Goal: Task Accomplishment & Management: Manage account settings

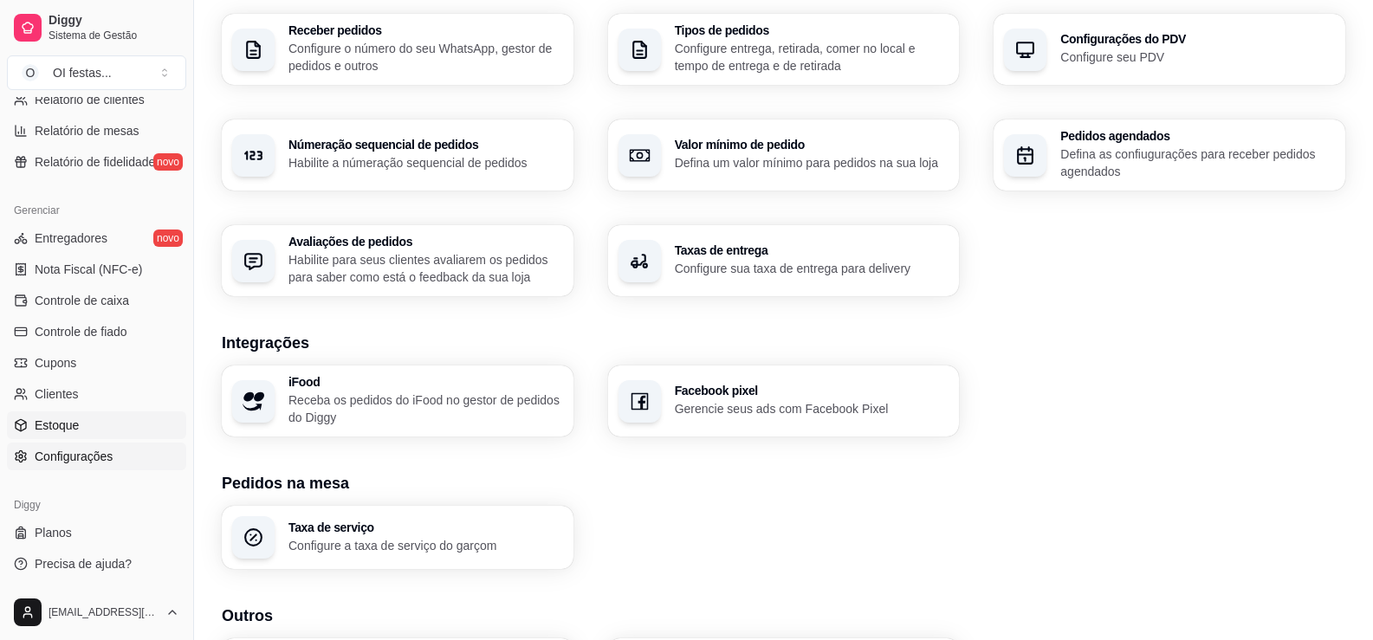
scroll to position [573, 0]
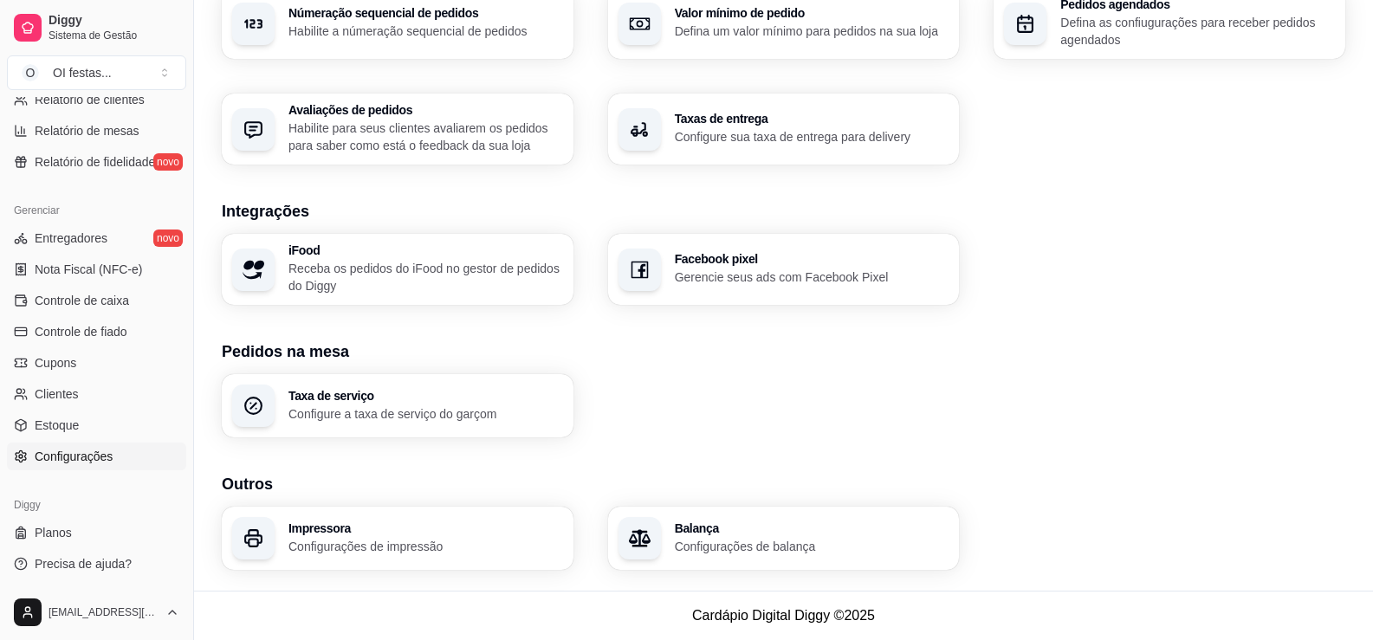
click at [80, 458] on span "Configurações" at bounding box center [74, 456] width 78 height 17
click at [362, 538] on p "Configurações de impressão" at bounding box center [425, 546] width 275 height 17
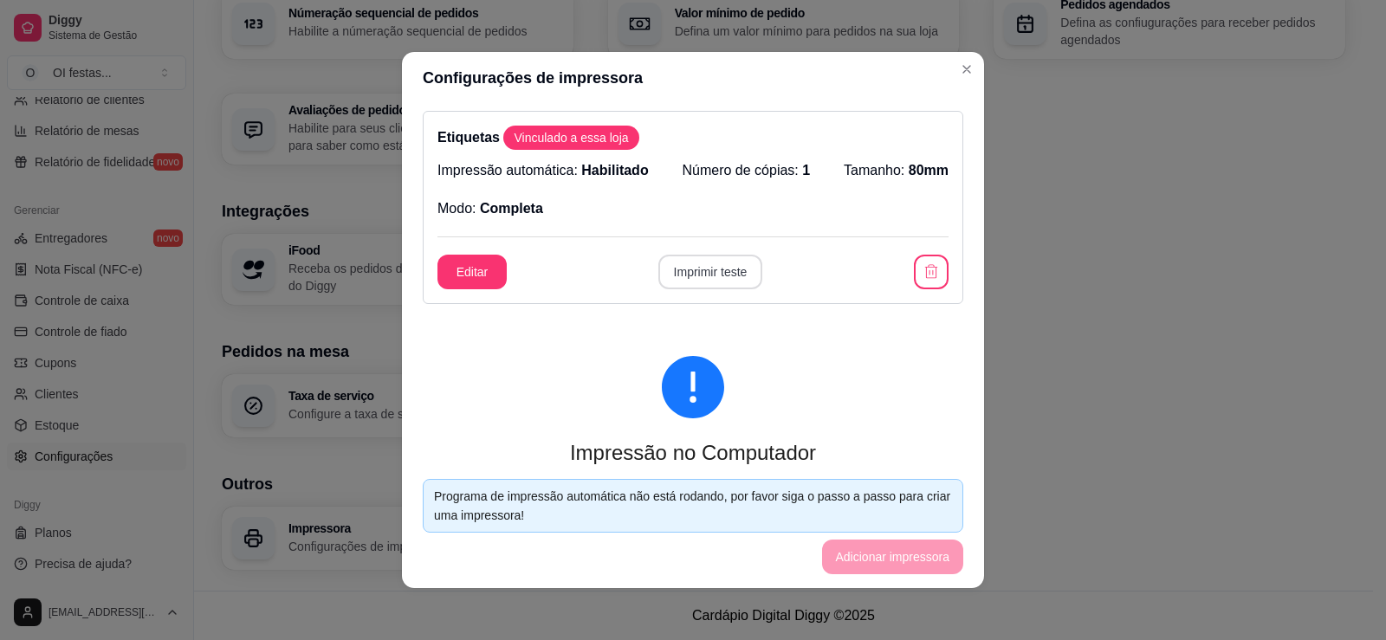
click at [716, 265] on button "Imprimir teste" at bounding box center [710, 272] width 105 height 35
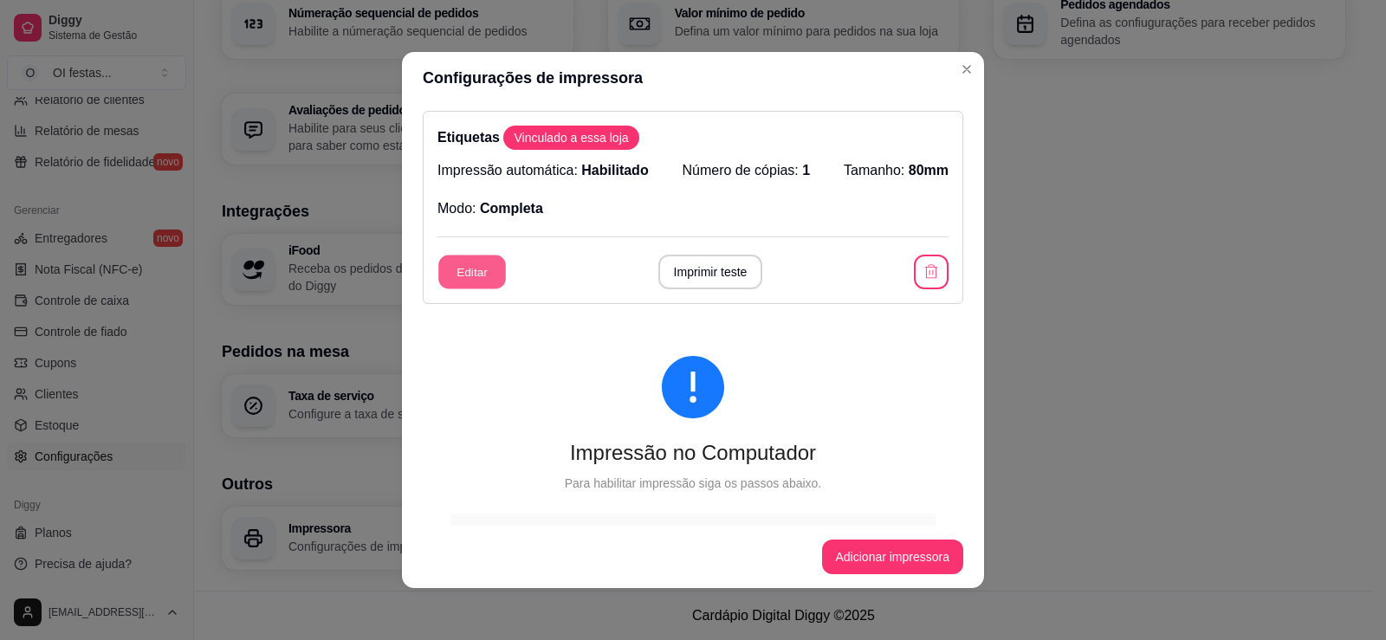
click at [463, 271] on button "Editar" at bounding box center [472, 273] width 68 height 34
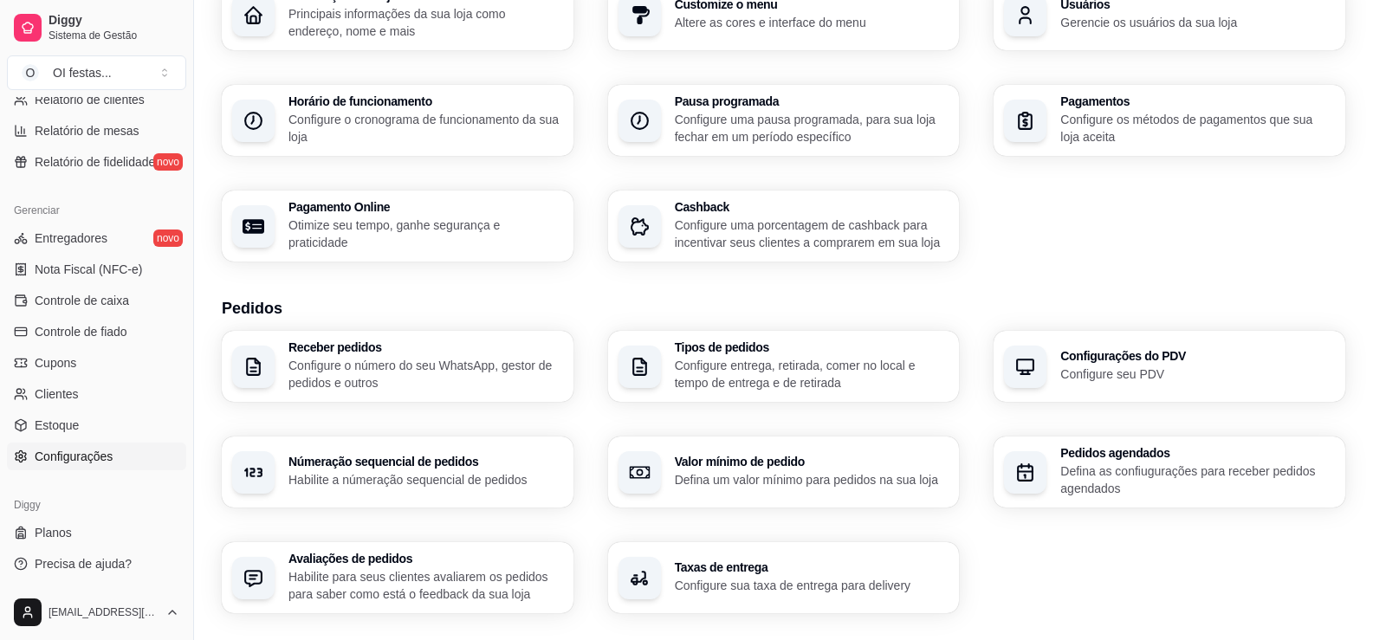
scroll to position [0, 0]
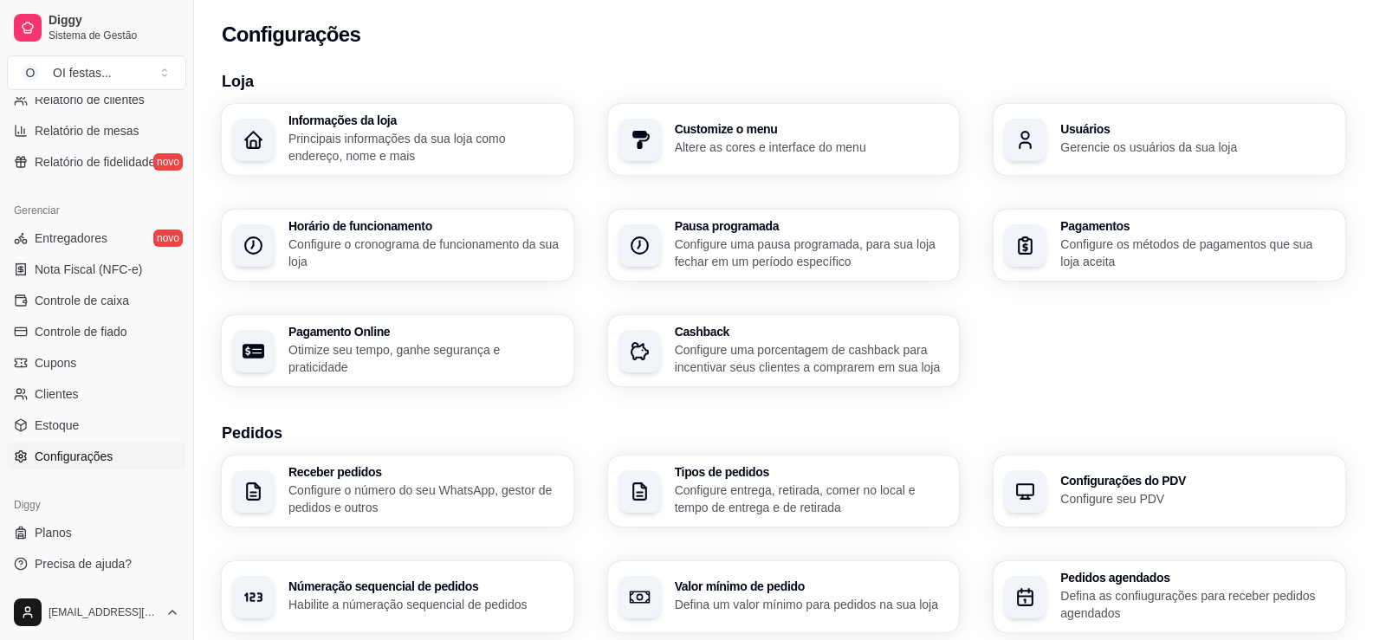
click at [1120, 139] on p "Gerencie os usuários da sua loja" at bounding box center [1197, 147] width 275 height 17
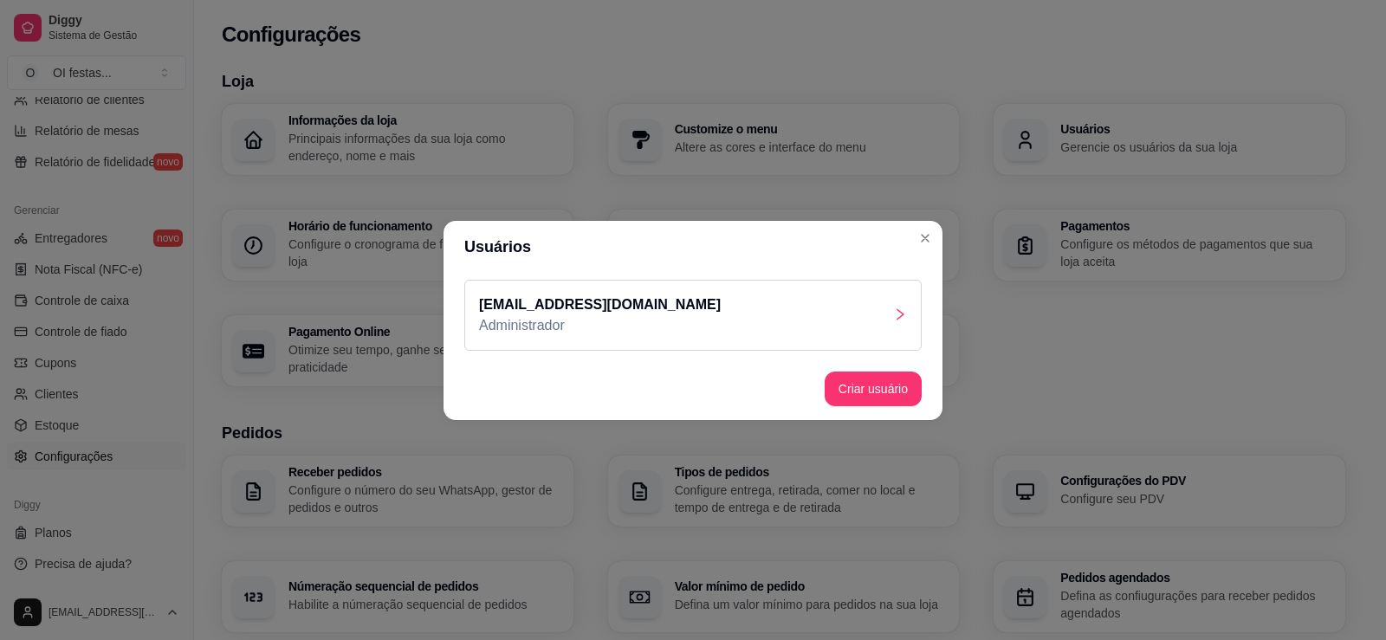
click at [895, 305] on div at bounding box center [900, 315] width 14 height 21
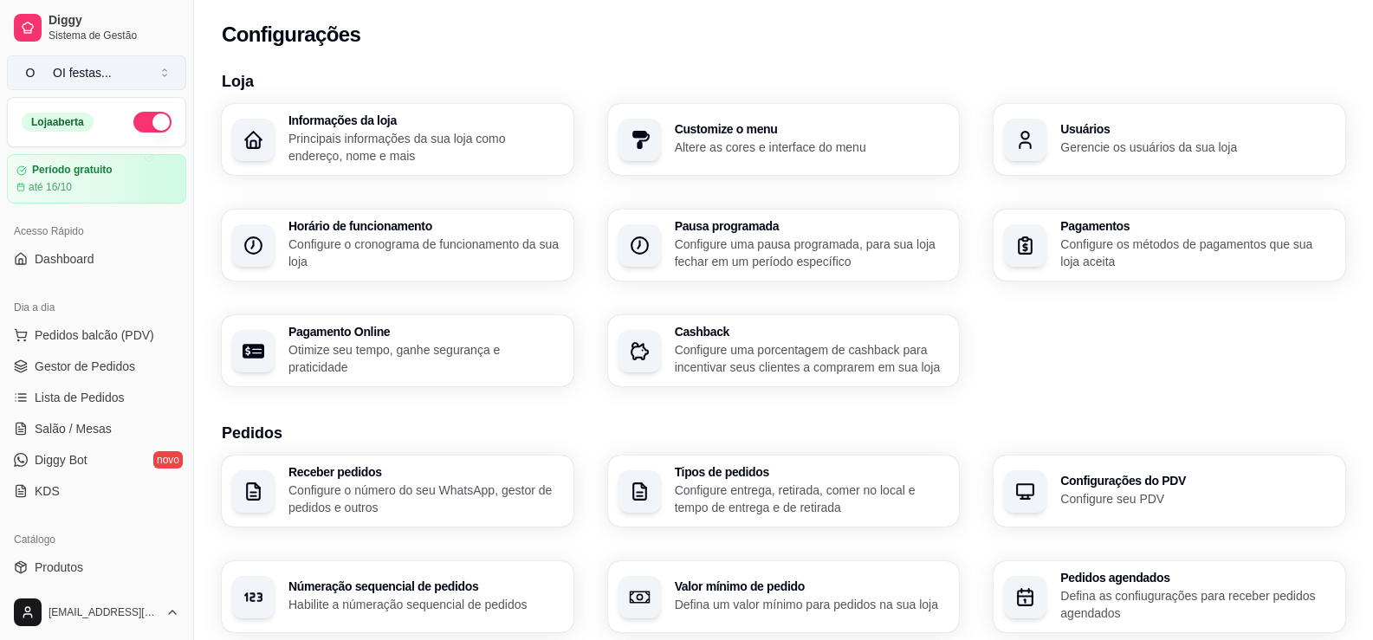
click at [126, 62] on button "O OI festas ..." at bounding box center [96, 72] width 179 height 35
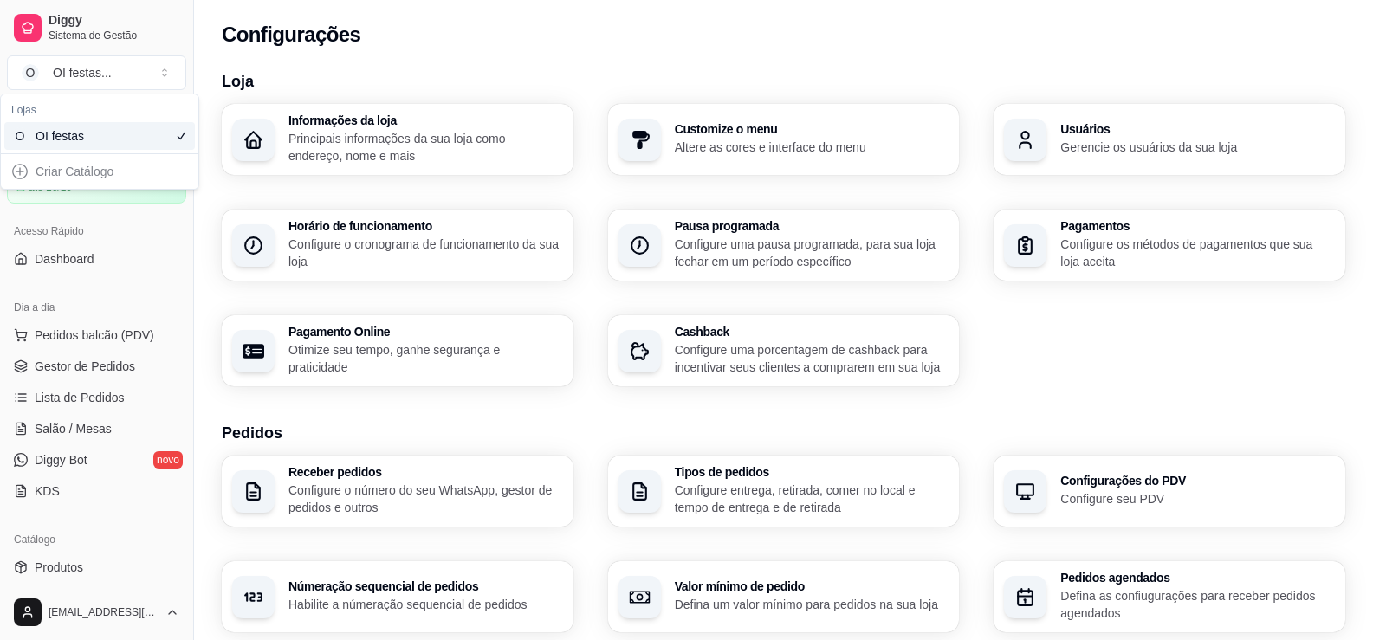
click at [62, 143] on div "OI festas" at bounding box center [75, 135] width 78 height 17
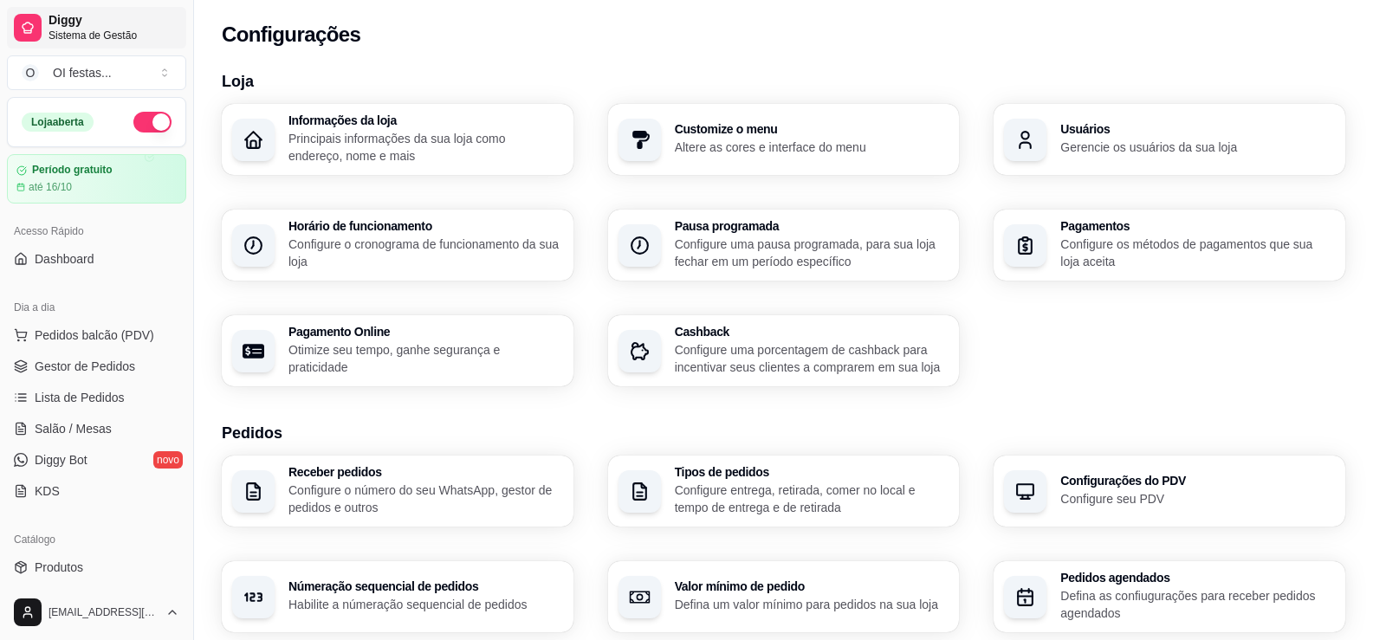
click at [58, 25] on span "Diggy" at bounding box center [114, 21] width 131 height 16
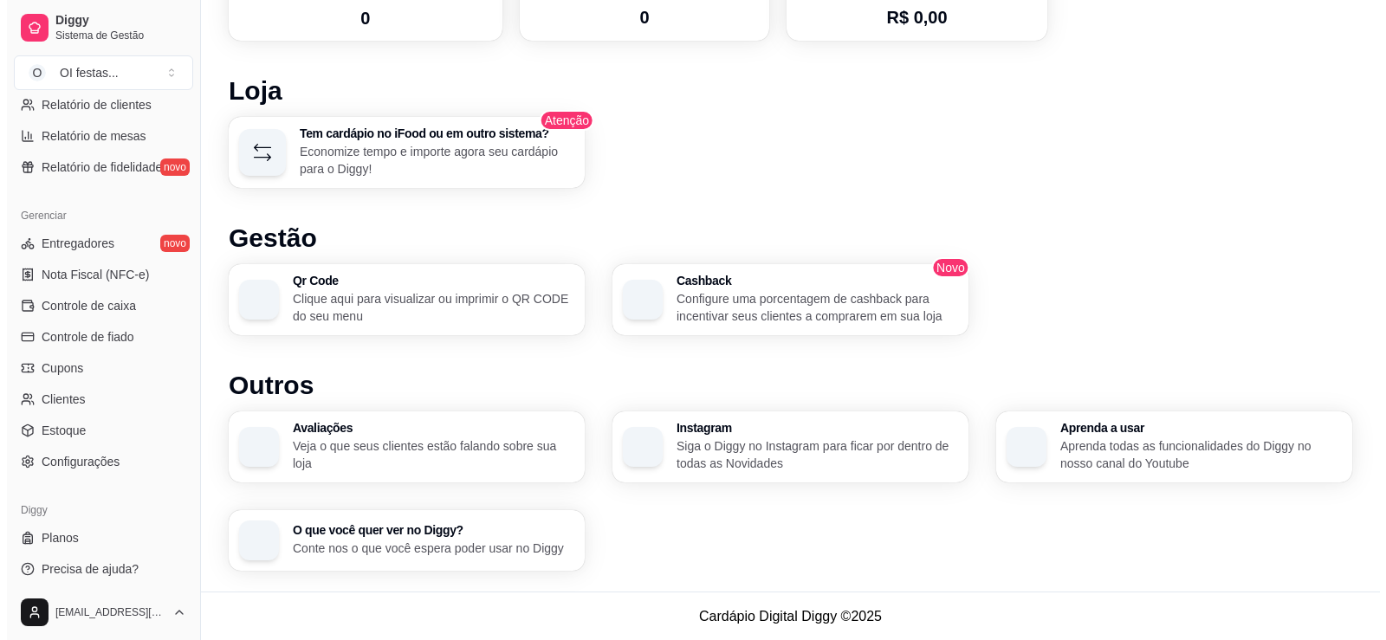
scroll to position [606, 0]
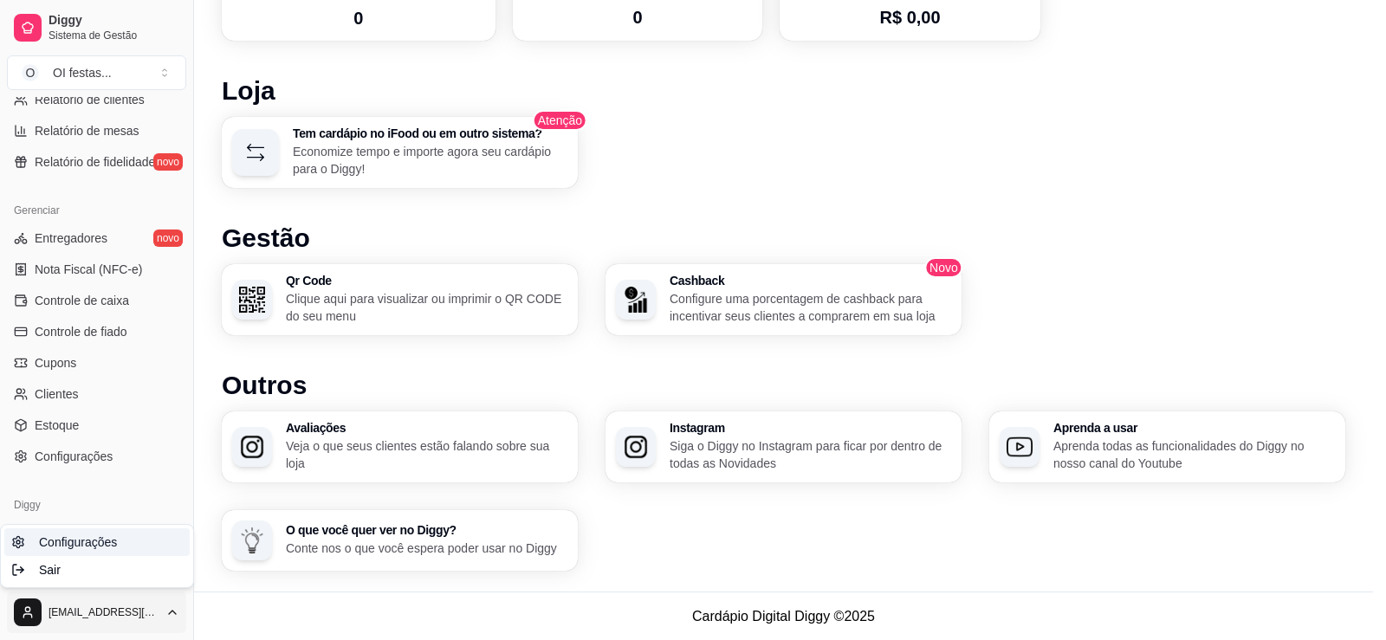
click at [98, 545] on span "Configurações" at bounding box center [78, 542] width 78 height 17
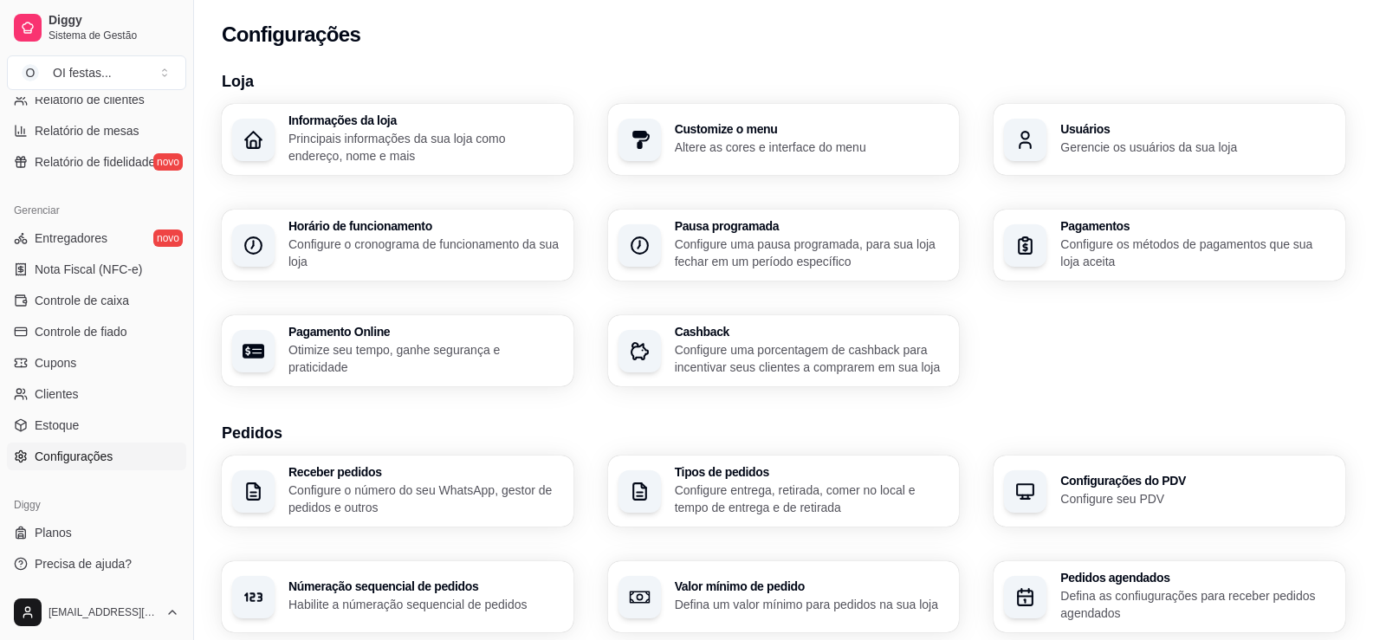
click at [340, 131] on p "Principais informações da sua loja como endereço, nome e mais" at bounding box center [425, 147] width 275 height 35
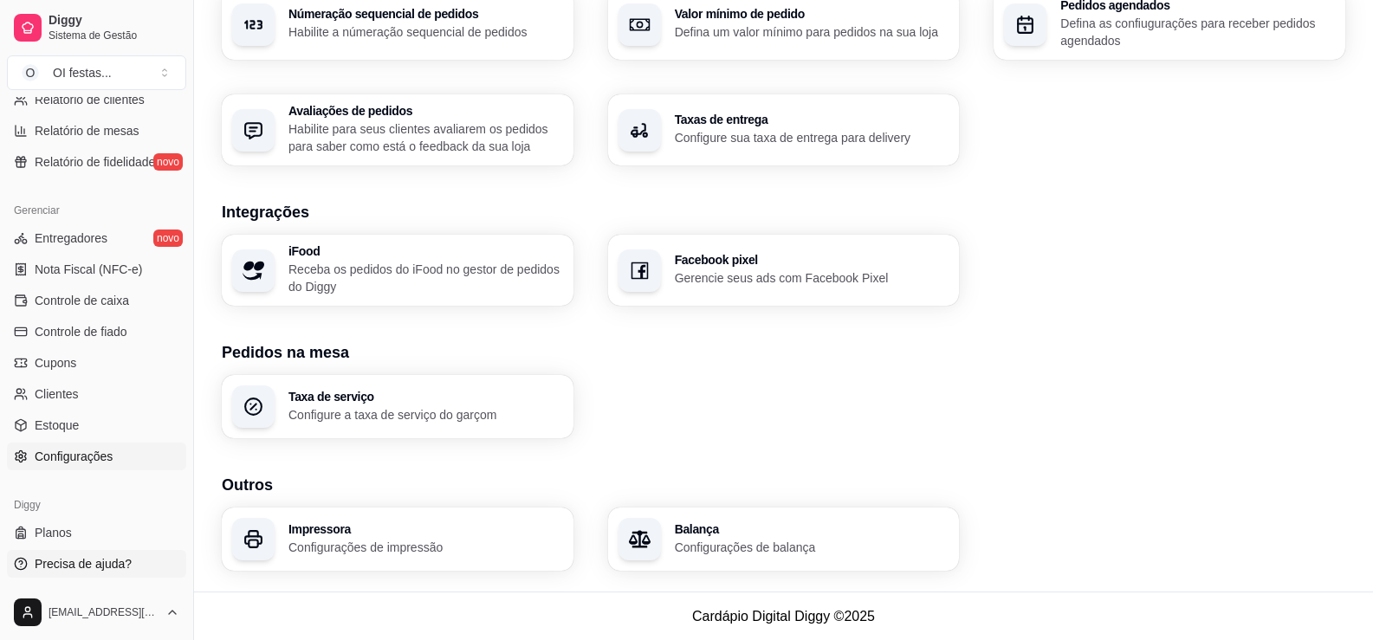
scroll to position [573, 0]
click at [62, 534] on span "Planos" at bounding box center [53, 532] width 37 height 17
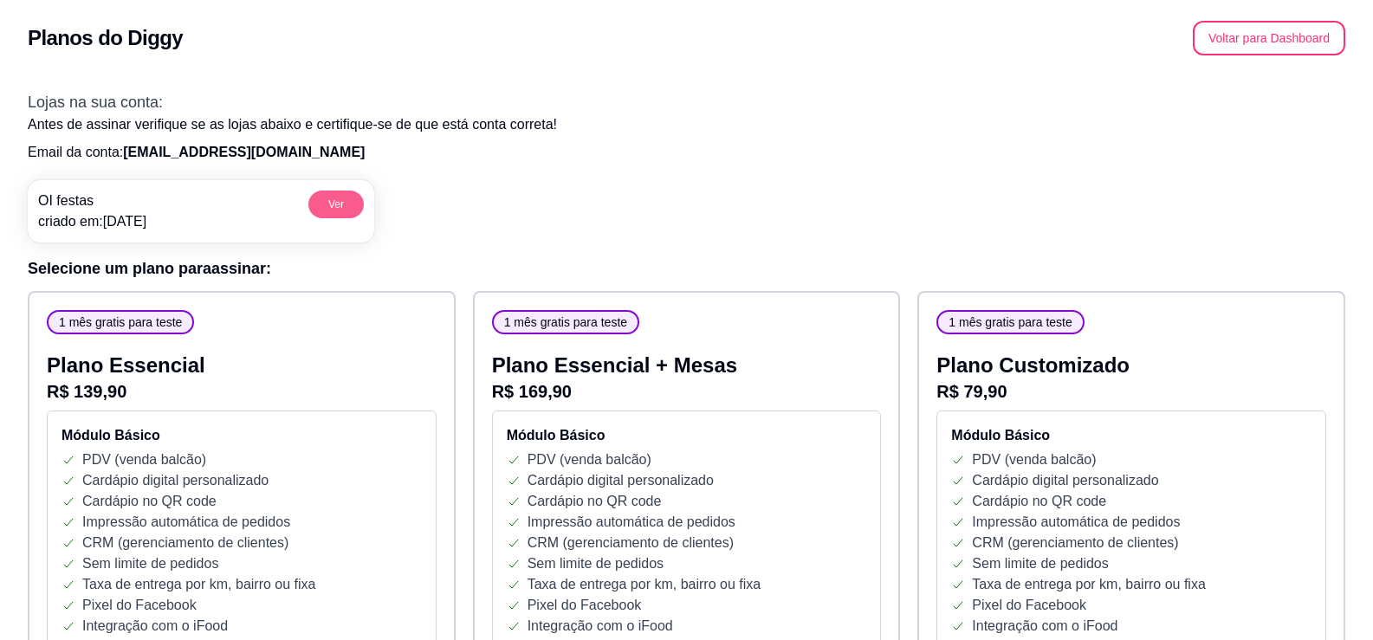
click at [344, 215] on button "Ver" at bounding box center [335, 205] width 55 height 28
click at [1254, 33] on button "Voltar para Dashboard" at bounding box center [1269, 39] width 148 height 34
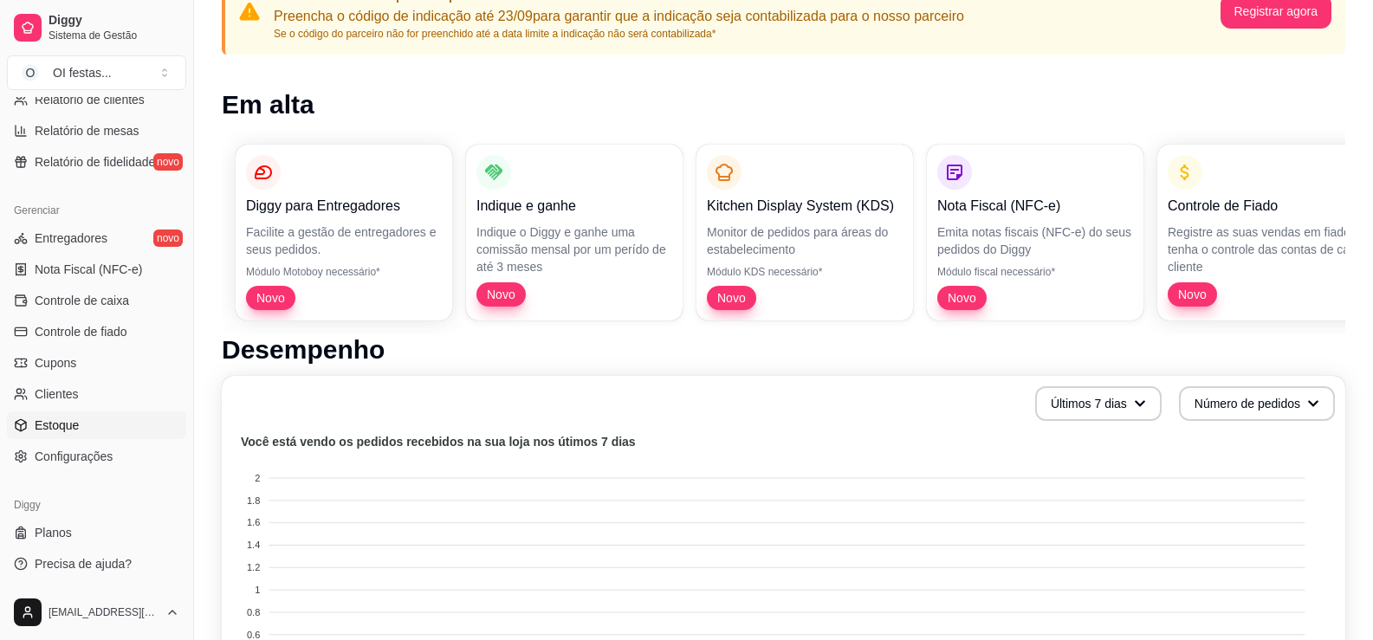
scroll to position [260, 0]
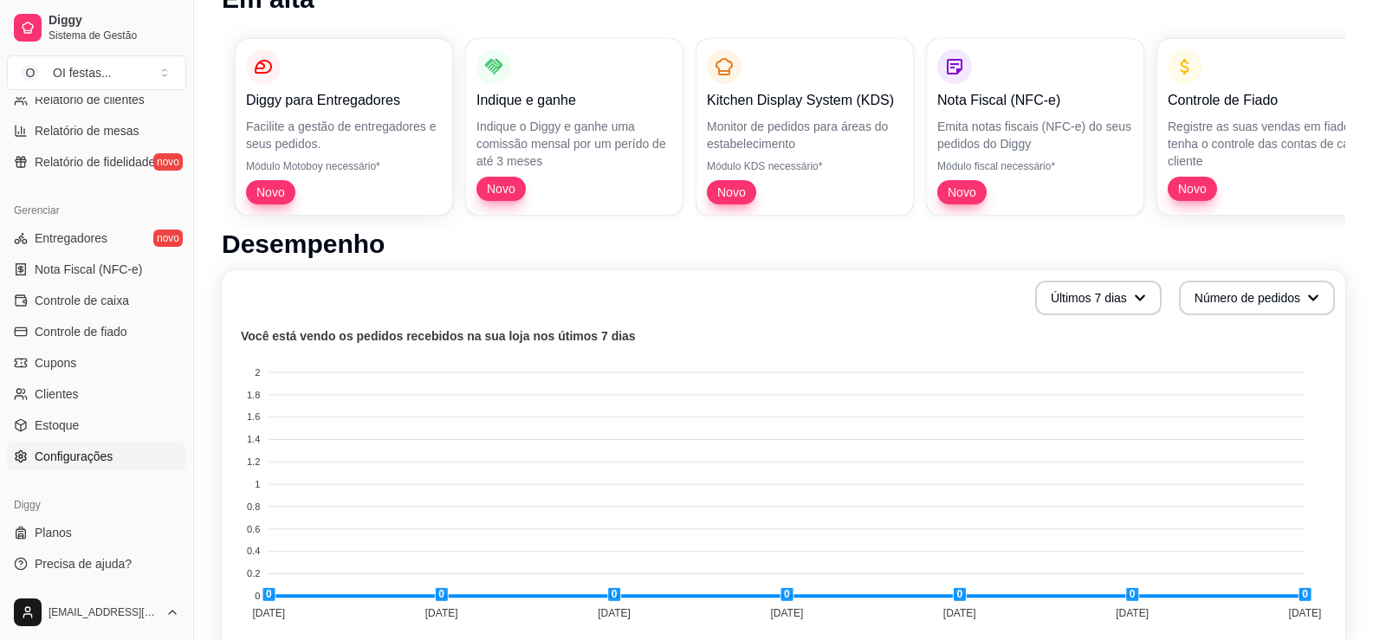
click at [75, 459] on span "Configurações" at bounding box center [74, 456] width 78 height 17
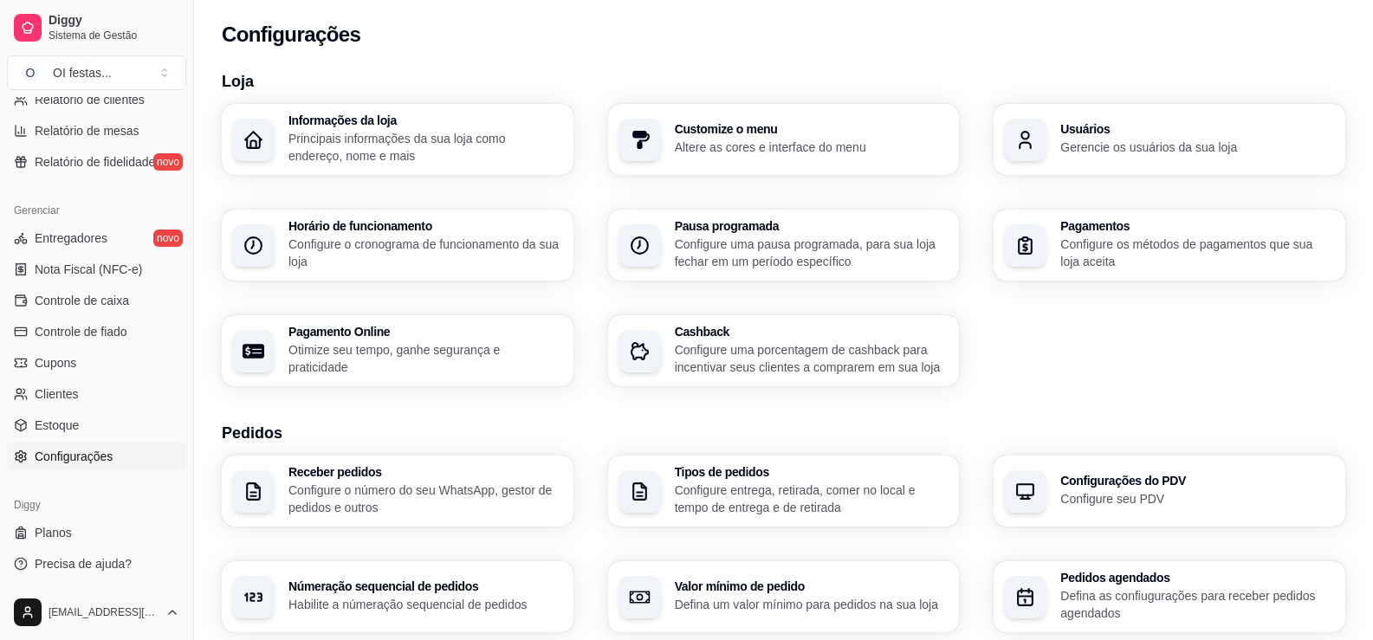
click at [390, 126] on h3 "Informações da loja" at bounding box center [425, 120] width 275 height 12
click at [778, 146] on p "Altere as cores e interface do menu" at bounding box center [810, 147] width 266 height 16
click at [1104, 143] on p "Gerencie os usuários da sua loja" at bounding box center [1197, 147] width 275 height 17
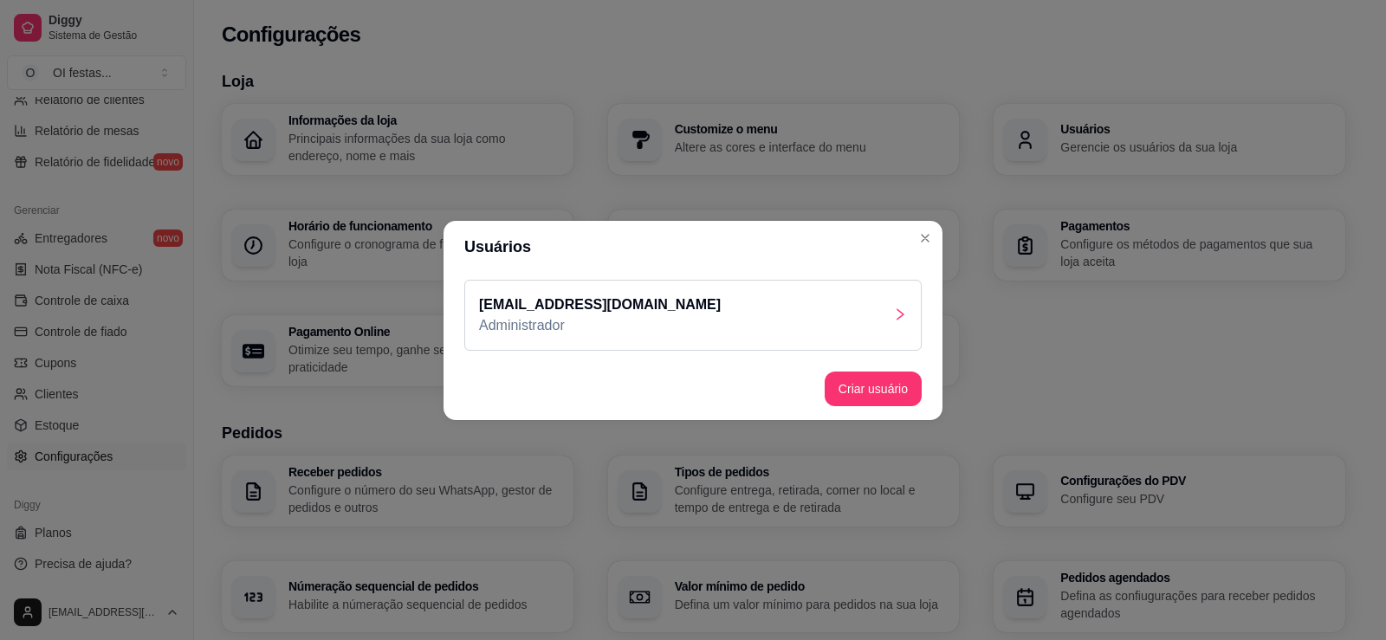
click at [583, 319] on p "Administrador" at bounding box center [600, 325] width 242 height 21
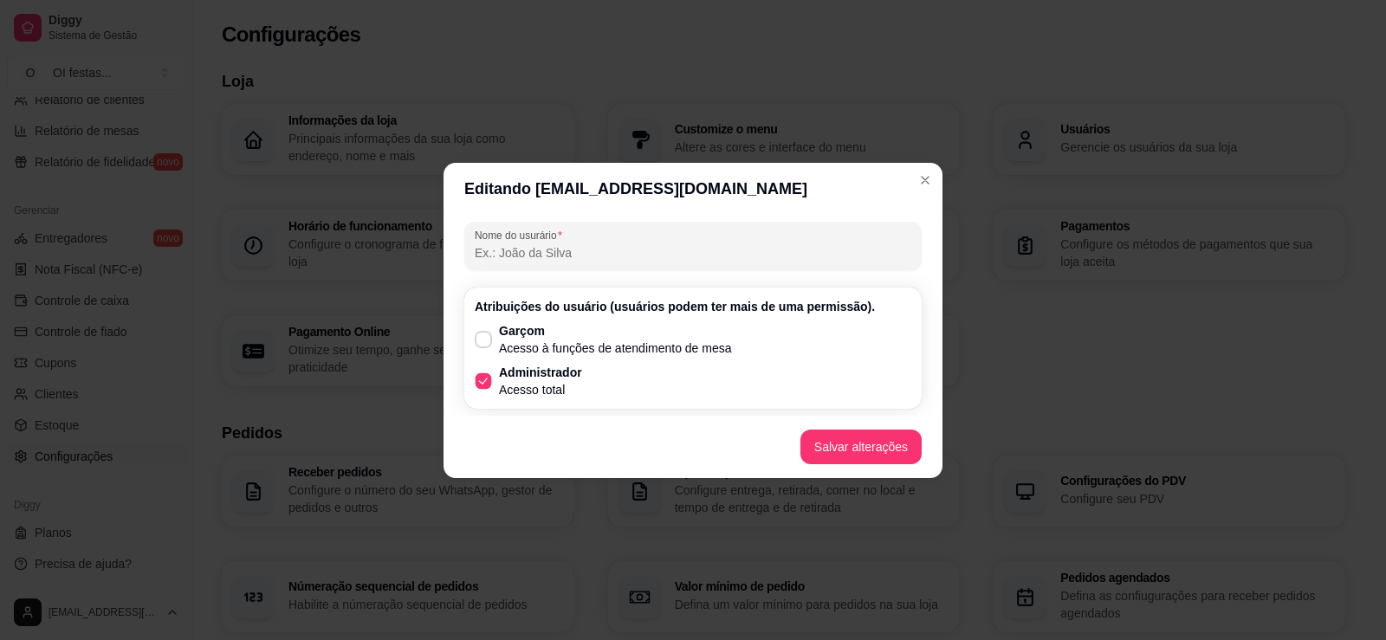
click at [569, 378] on p "Administrador" at bounding box center [540, 372] width 83 height 17
click at [485, 384] on input "Administrador Acesso total" at bounding box center [479, 389] width 11 height 11
checkbox input "false"
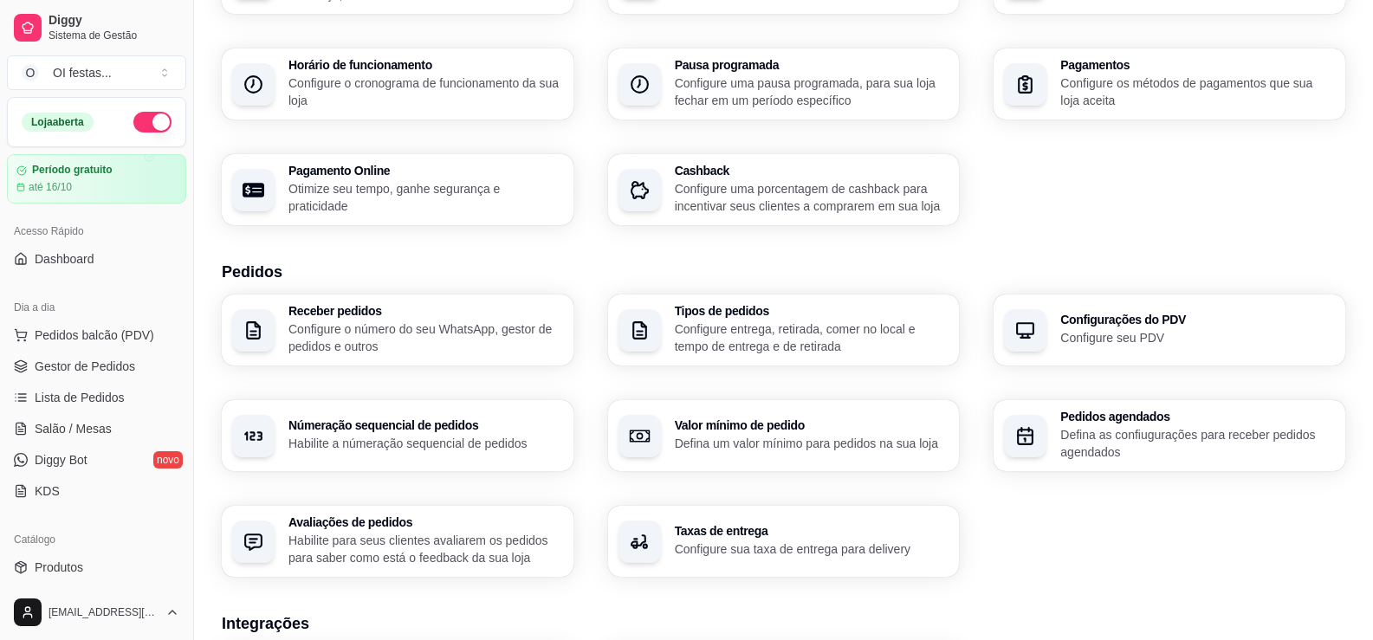
scroll to position [173, 0]
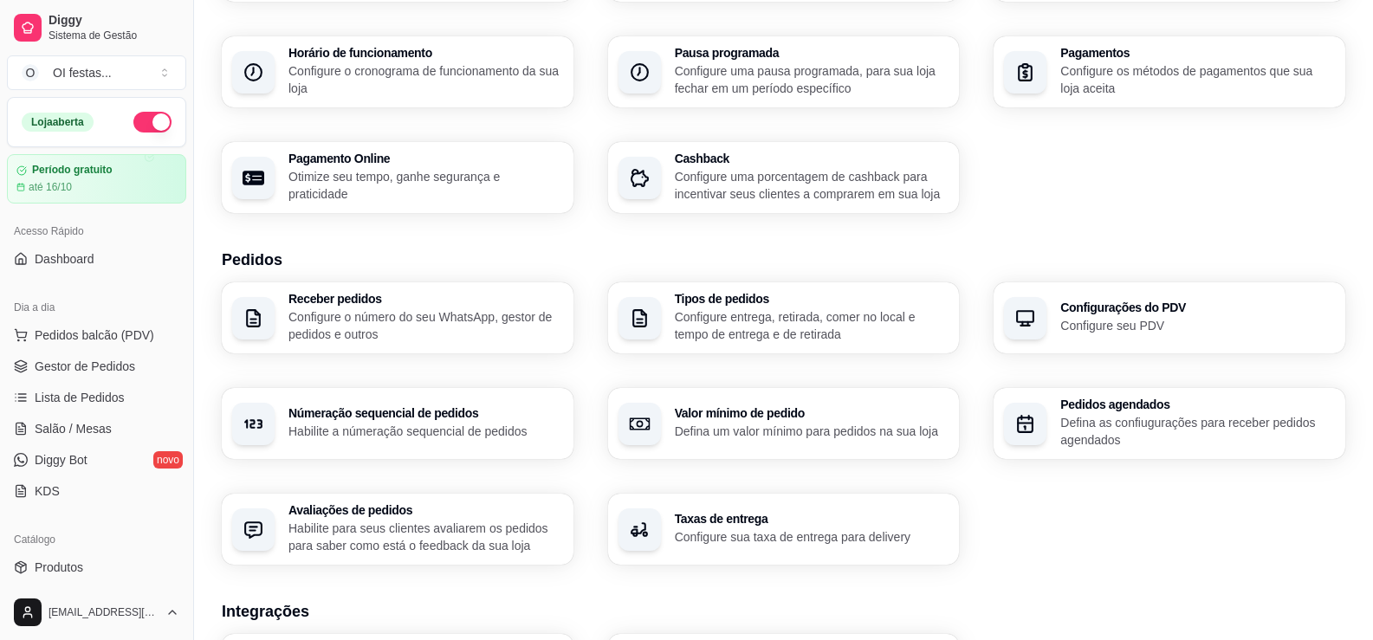
click at [133, 124] on button "button" at bounding box center [152, 122] width 38 height 21
click at [63, 183] on article "até 16/10" at bounding box center [50, 187] width 44 height 14
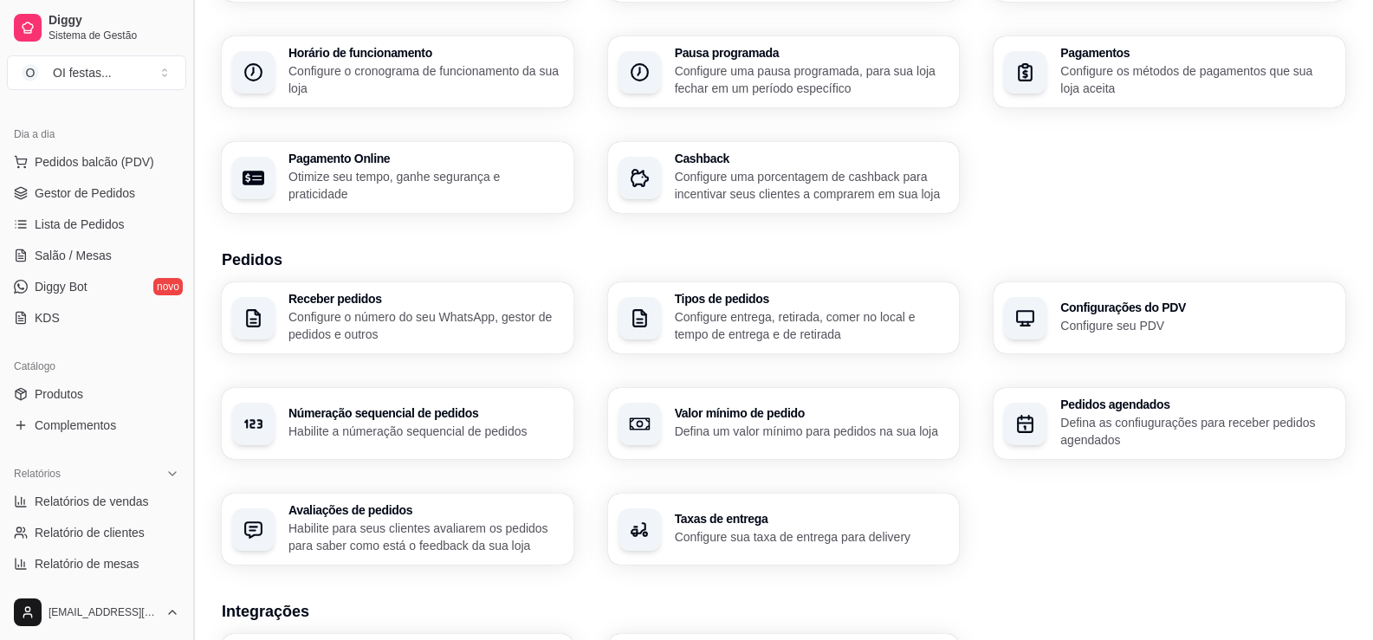
drag, startPoint x: 186, startPoint y: 304, endPoint x: 189, endPoint y: 330, distance: 26.1
click at [189, 330] on button "Toggle Sidebar" at bounding box center [193, 320] width 14 height 640
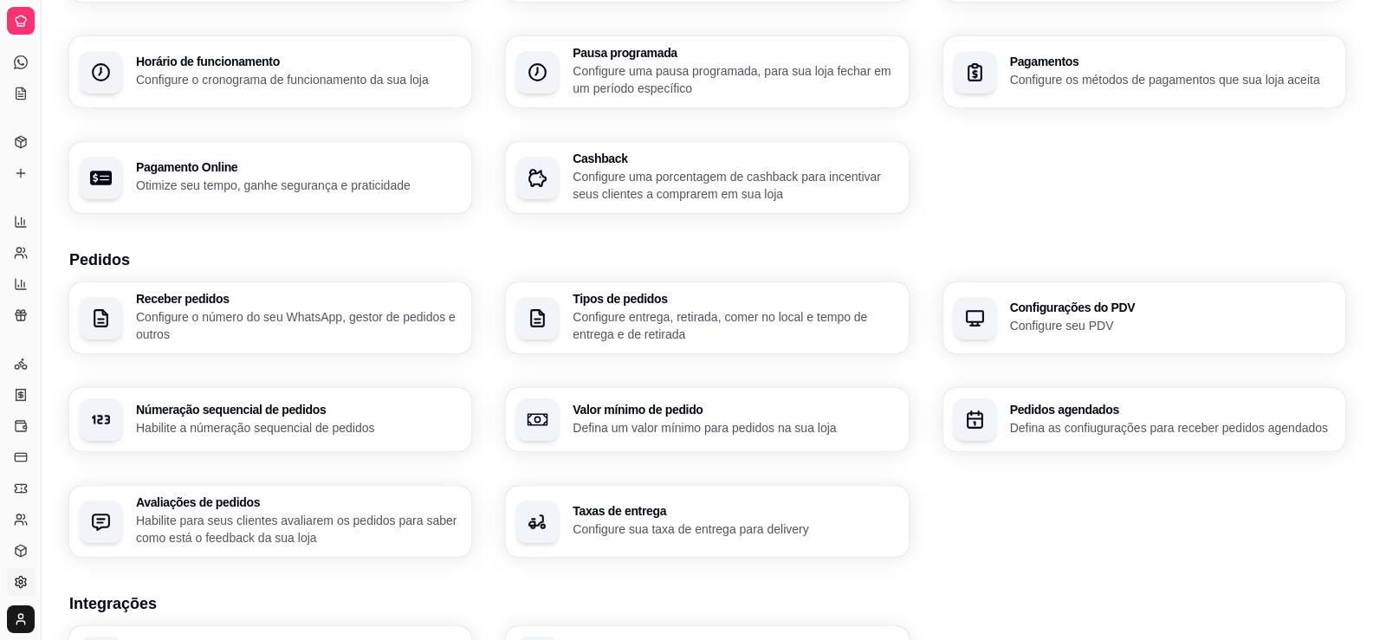
scroll to position [60, 0]
drag, startPoint x: 45, startPoint y: 67, endPoint x: 92, endPoint y: 90, distance: 52.3
click at [92, 90] on div "Diggy Sistema de Gestão O OI festas ... Loja fechada Período gratuito até 16/10…" at bounding box center [686, 426] width 1373 height 1198
click at [35, 138] on button "Toggle Sidebar" at bounding box center [41, 320] width 14 height 640
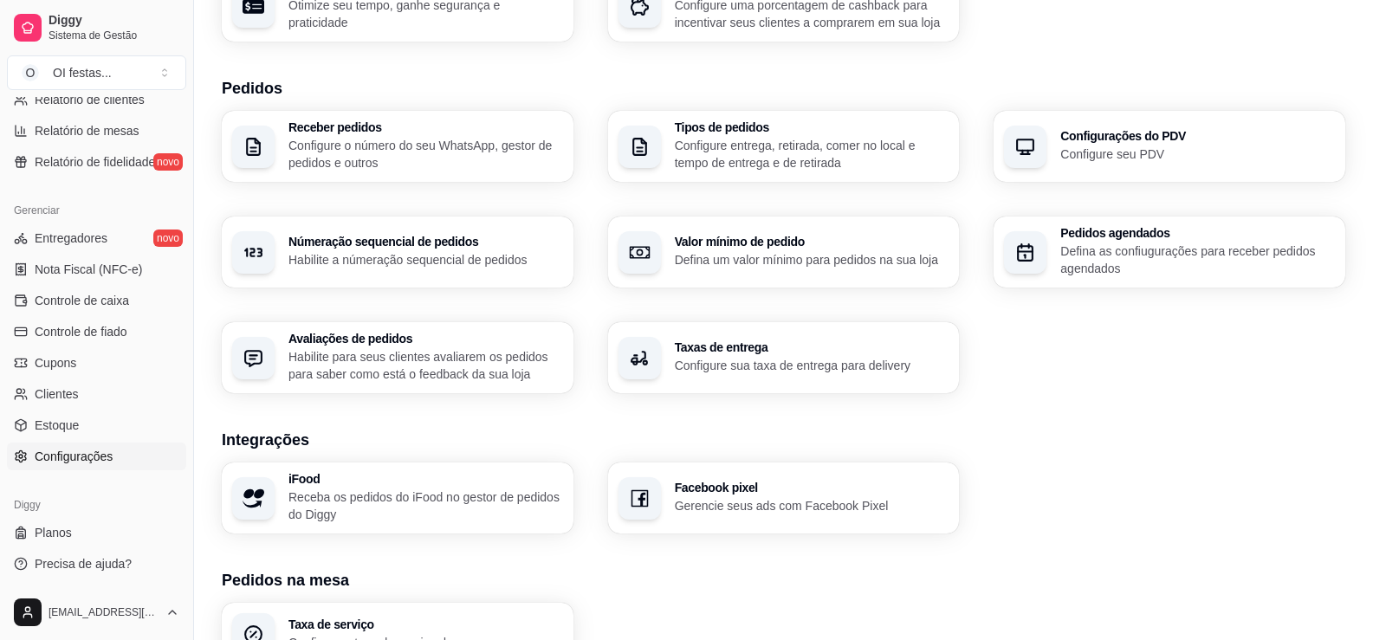
scroll to position [347, 0]
click at [111, 560] on span "Precisa de ajuda?" at bounding box center [83, 563] width 97 height 17
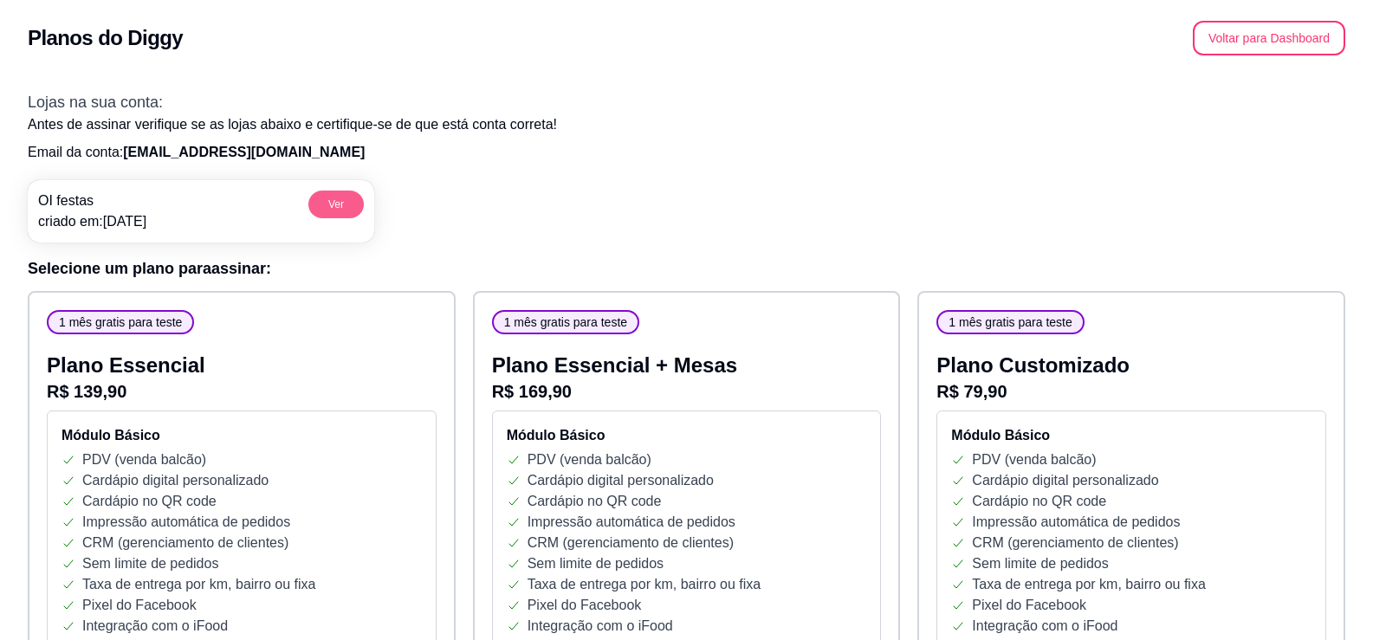
click at [334, 203] on button "Ver" at bounding box center [335, 205] width 55 height 28
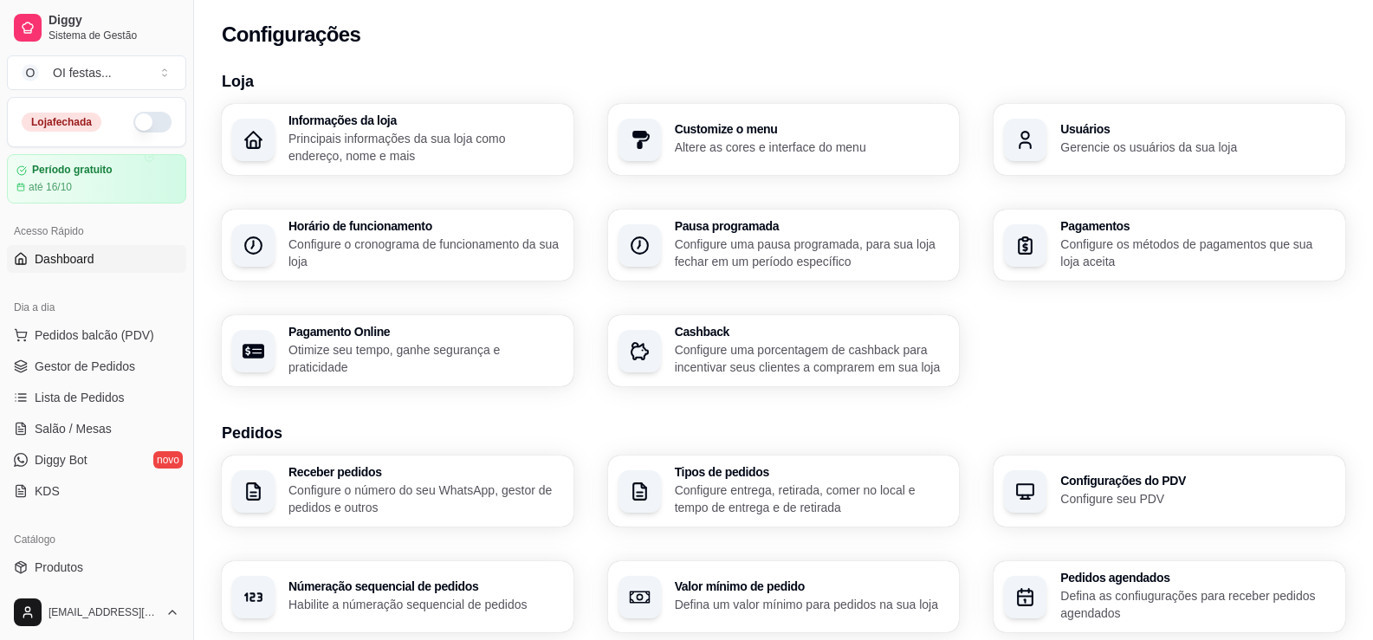
click at [70, 251] on span "Dashboard" at bounding box center [65, 258] width 60 height 17
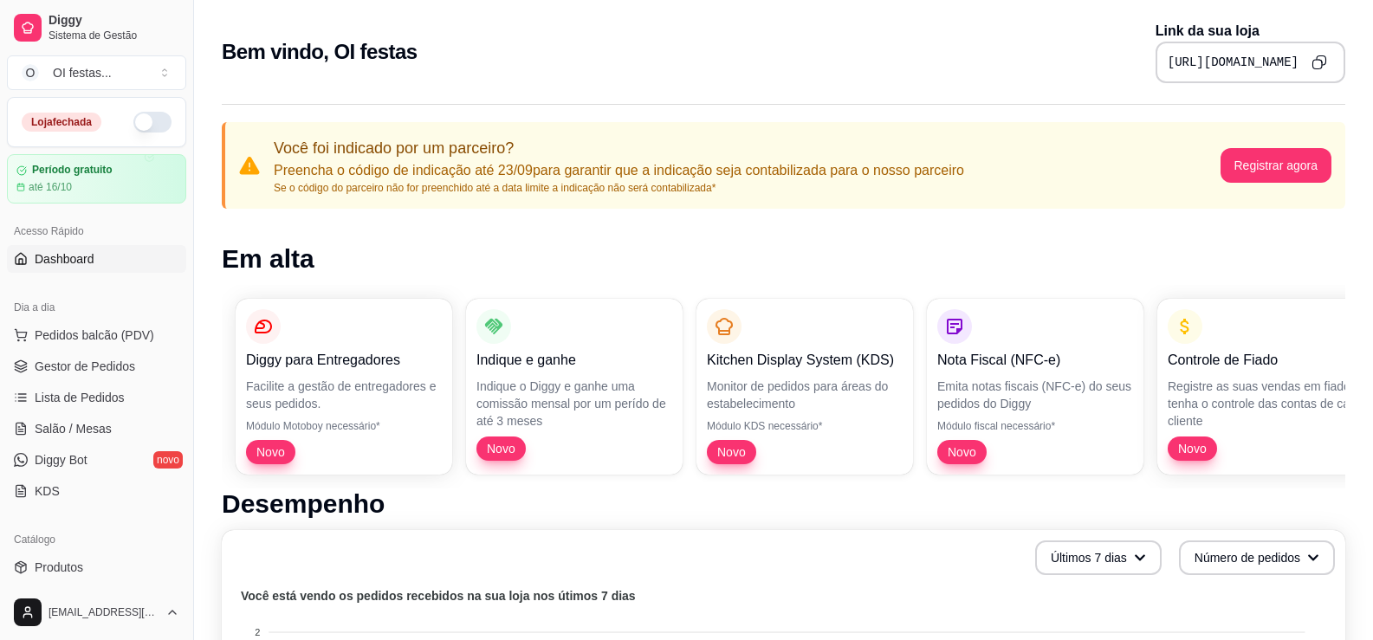
click at [1318, 58] on icon "Copy to clipboard" at bounding box center [1320, 63] width 16 height 16
